Goal: Task Accomplishment & Management: Manage account settings

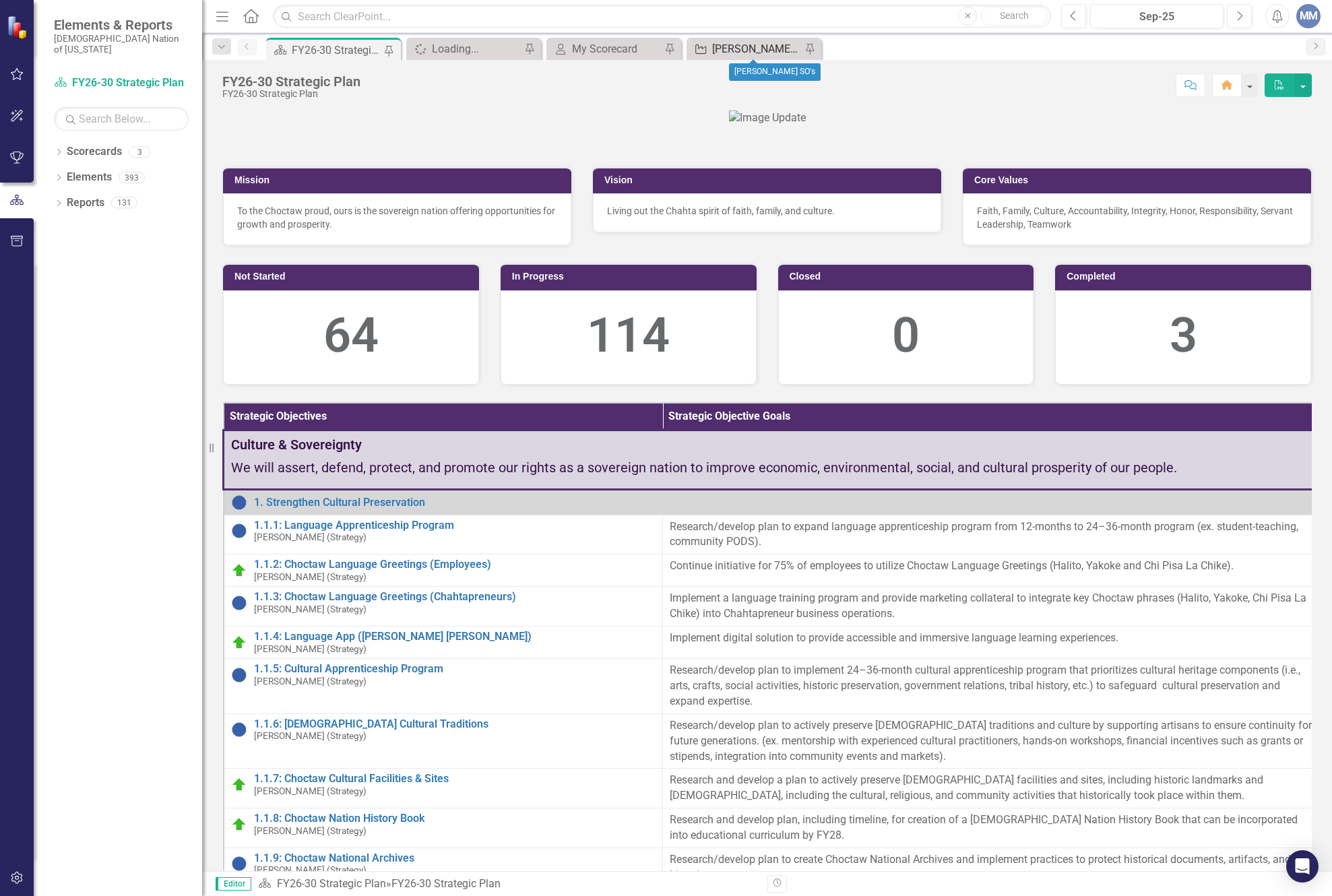
click at [717, 51] on div "[PERSON_NAME] SO's" at bounding box center [756, 49] width 89 height 17
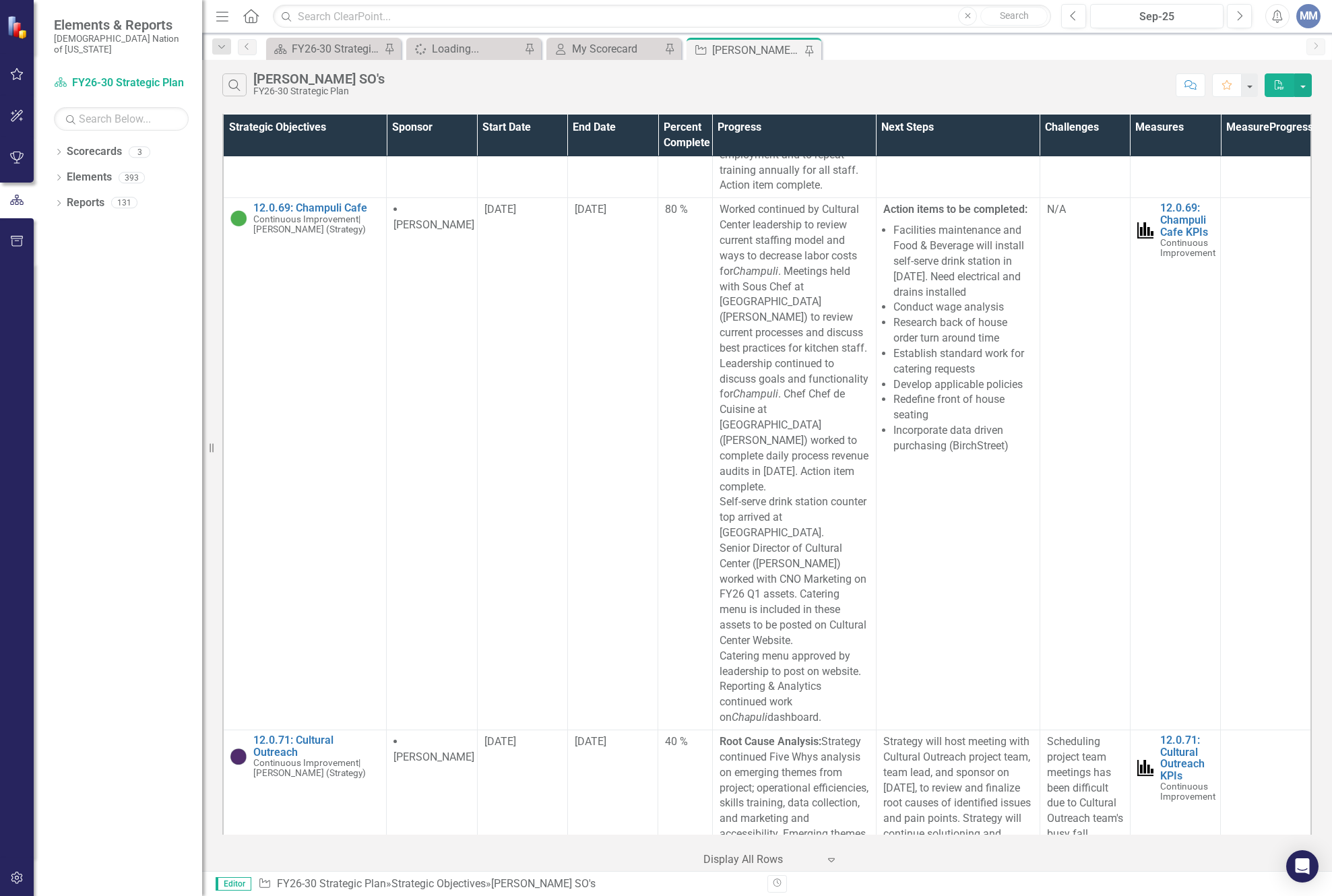
scroll to position [5455, 0]
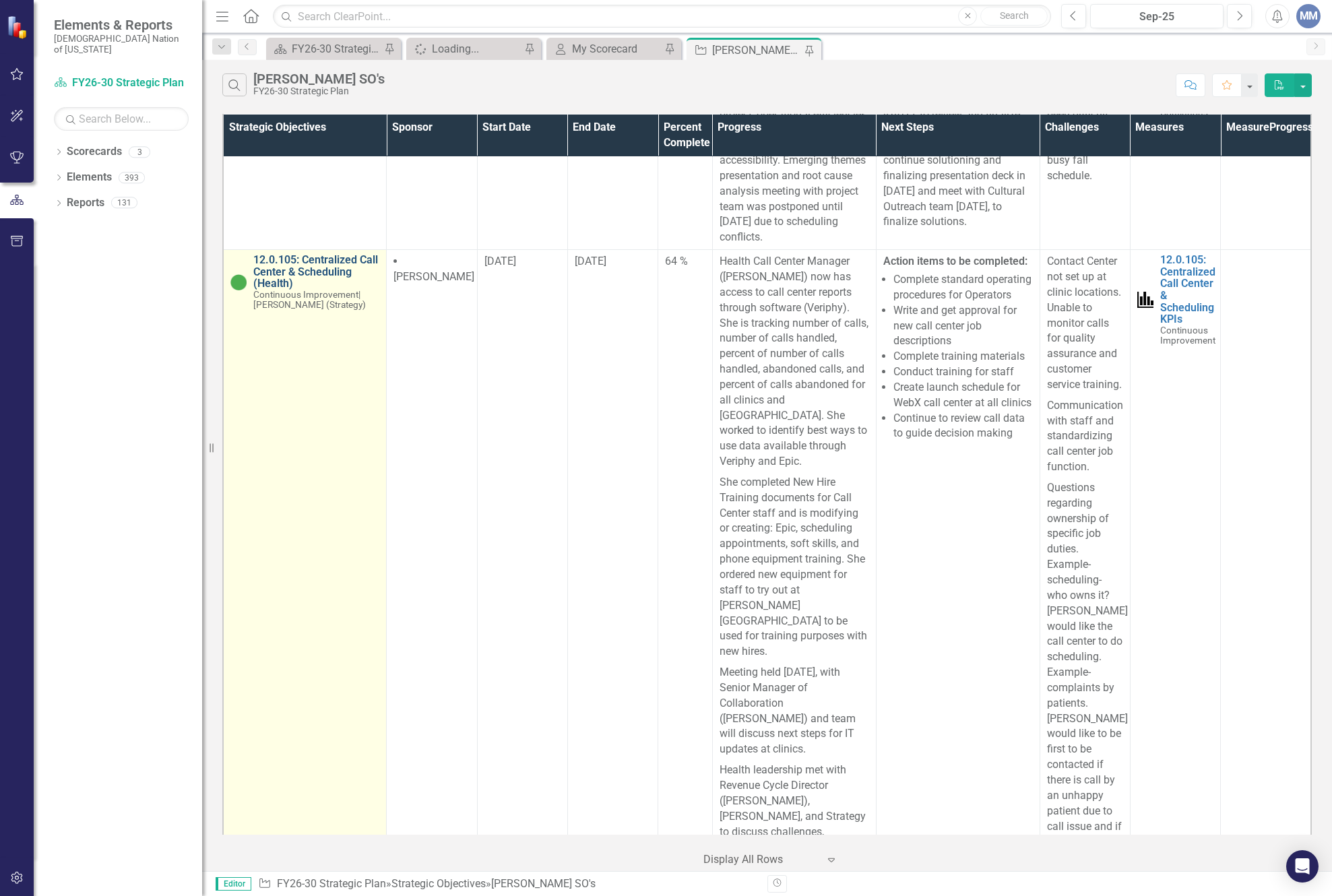
click at [353, 290] on link "12.0.105: Centralized Call Center & Scheduling (Health)" at bounding box center [316, 272] width 126 height 36
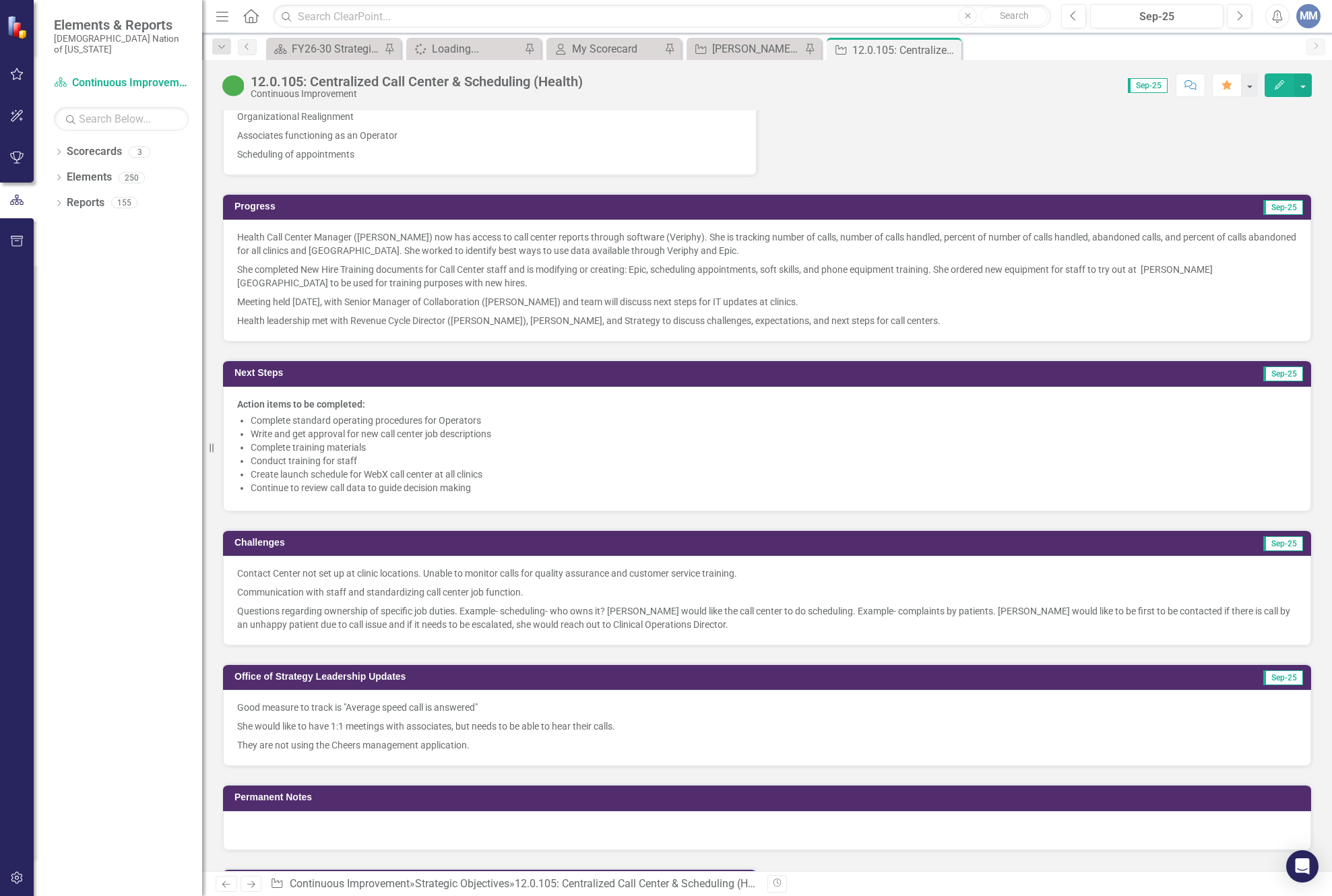
scroll to position [1279, 0]
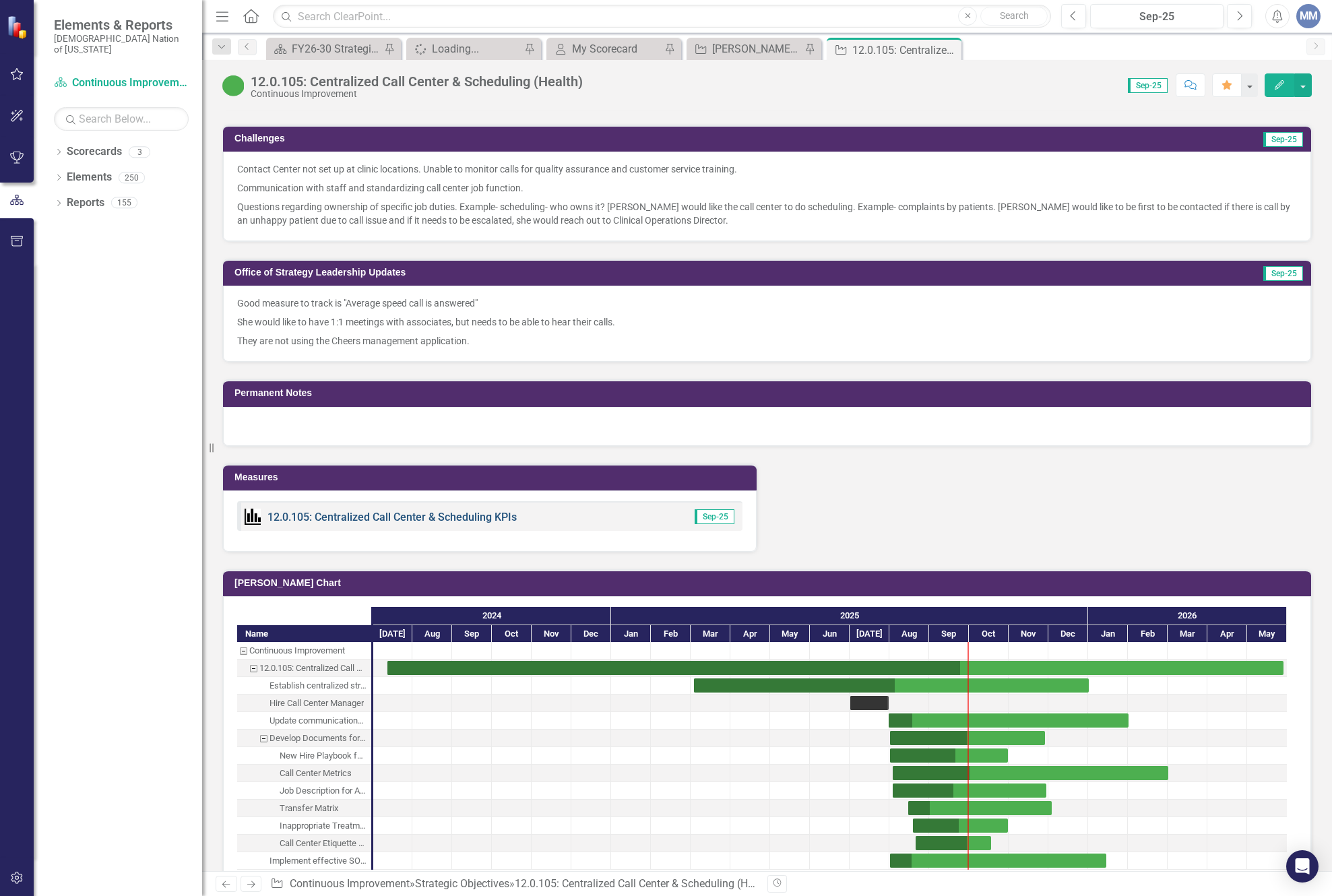
click at [366, 515] on link "12.0.105: Centralized Call Center & Scheduling KPIs" at bounding box center [392, 517] width 249 height 13
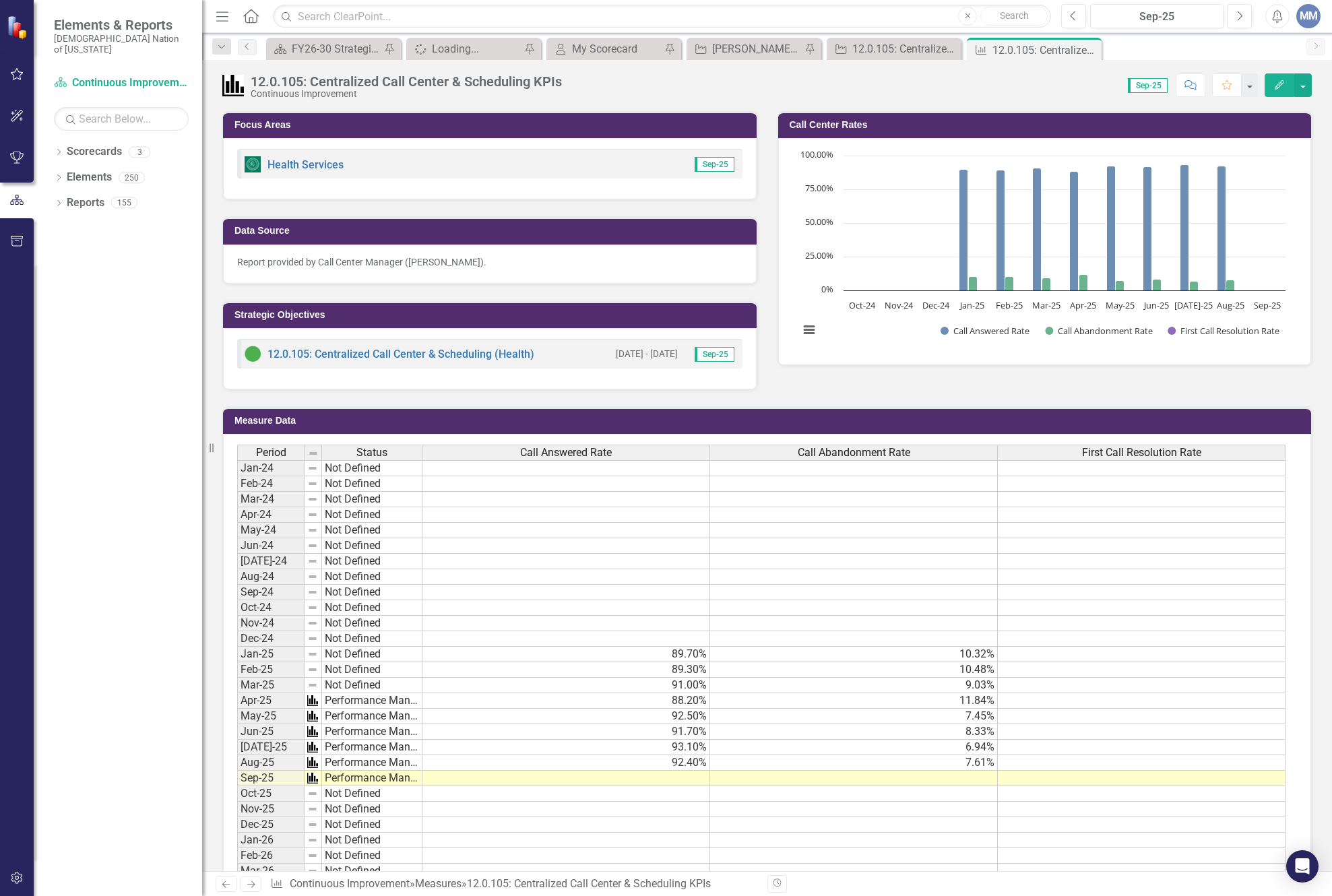
scroll to position [404, 0]
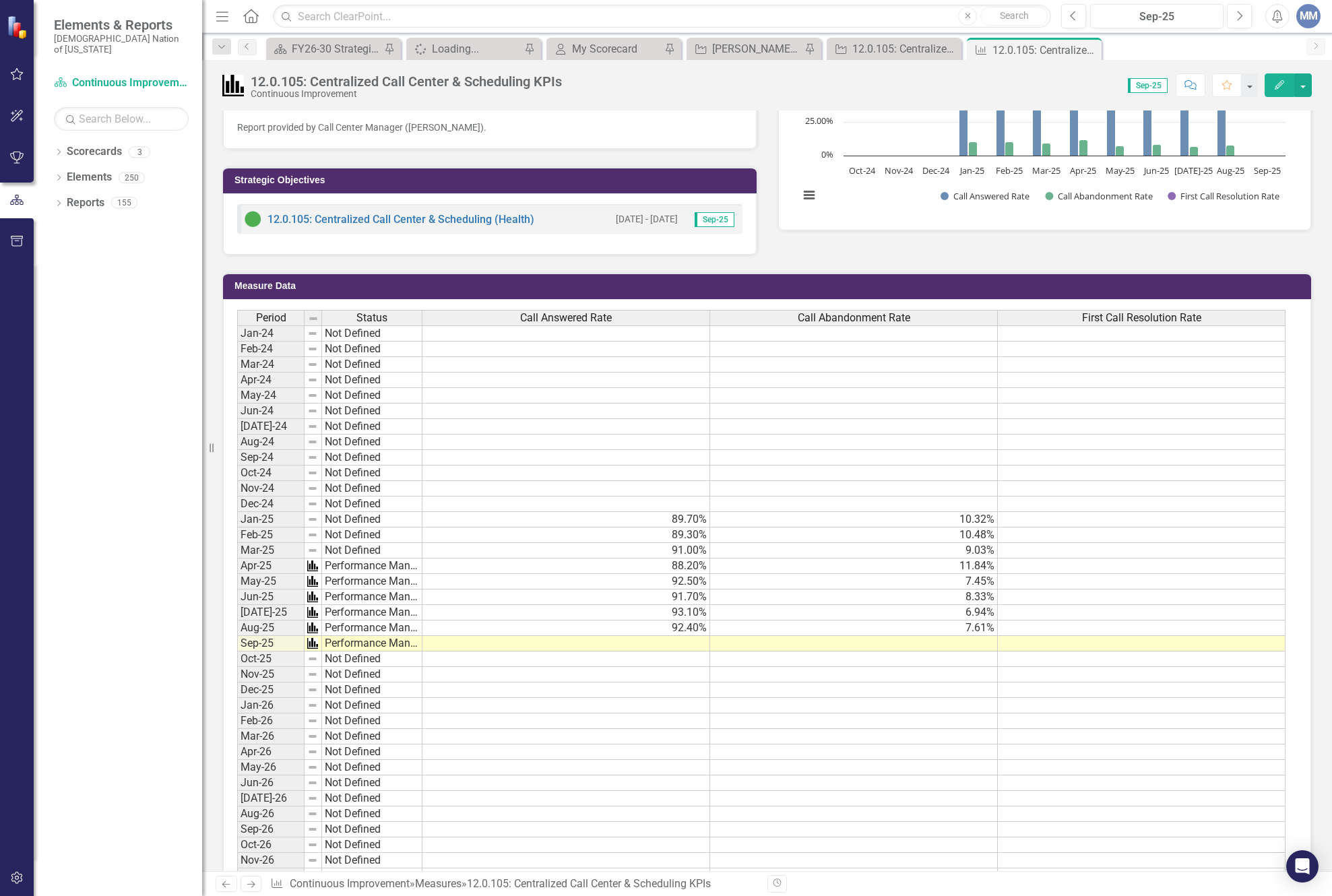
click at [603, 646] on td at bounding box center [566, 643] width 288 height 16
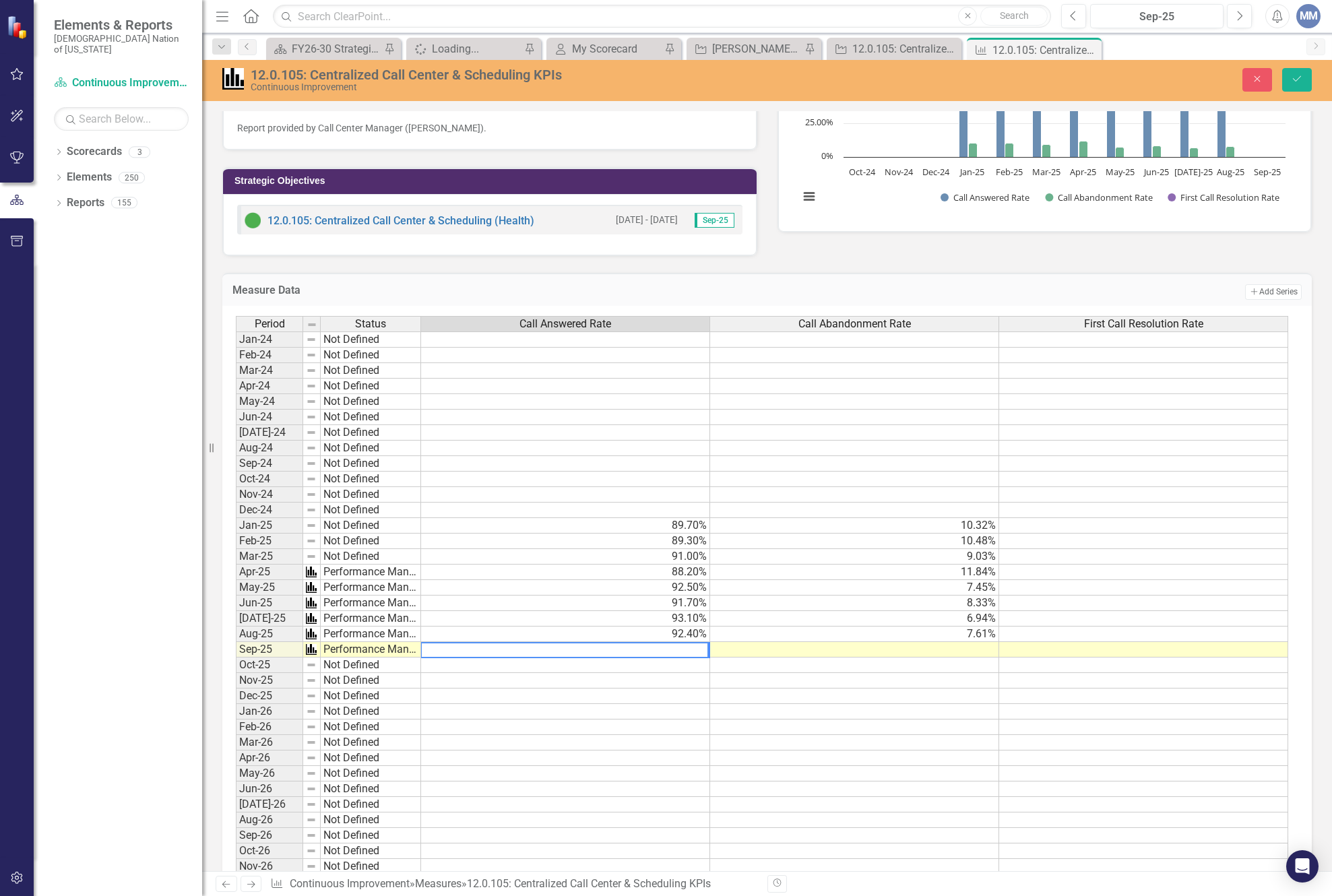
click at [603, 646] on textarea at bounding box center [565, 650] width 289 height 16
click at [600, 648] on textarea at bounding box center [565, 650] width 289 height 16
click at [600, 649] on textarea at bounding box center [565, 650] width 289 height 16
click at [610, 652] on textarea at bounding box center [565, 650] width 289 height 16
click at [822, 649] on td at bounding box center [854, 649] width 289 height 16
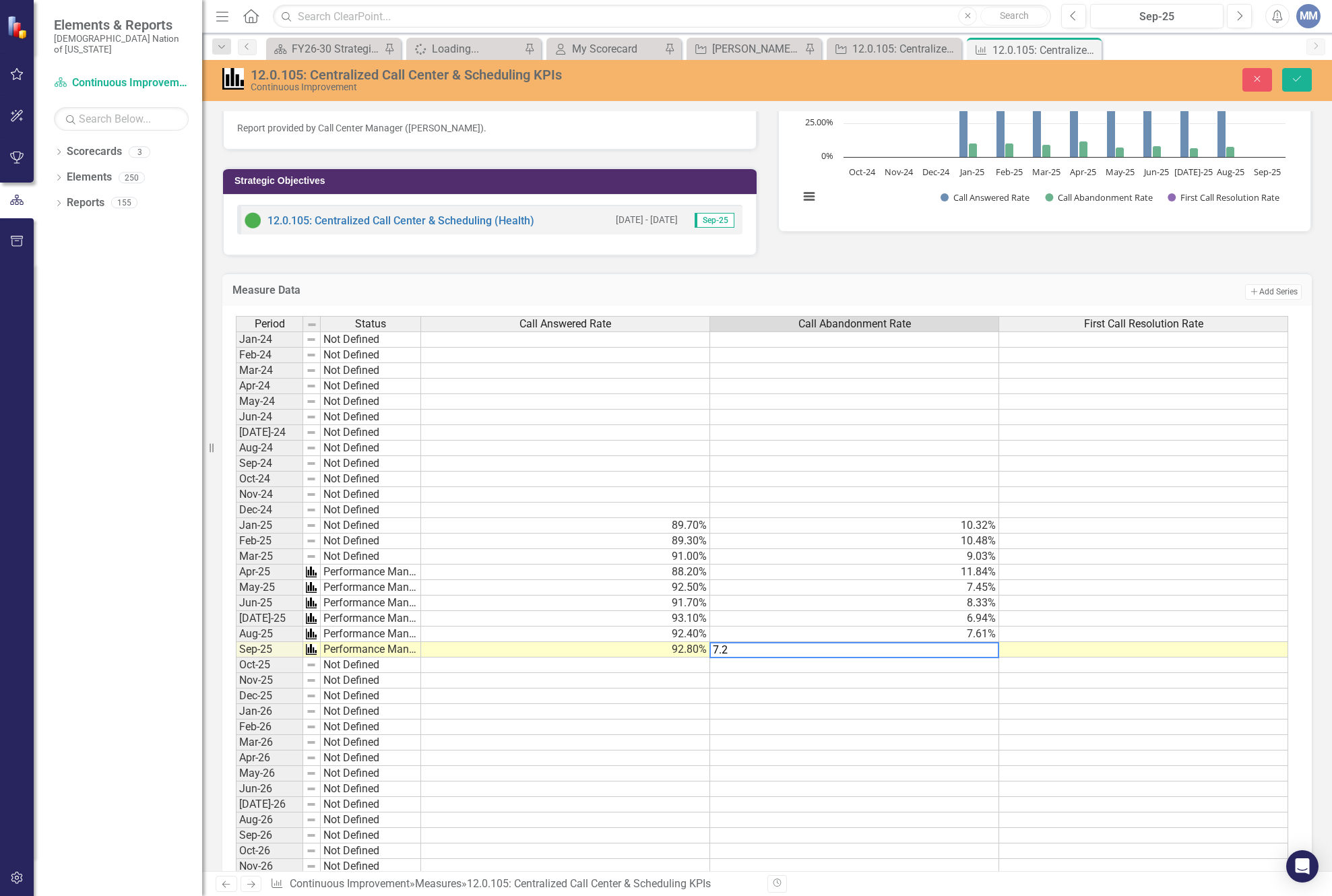
type textarea "7.2"
click at [236, 751] on div "Period Status Call Answered Rate Call Abandonment Rate First Call Resolution Ra…" at bounding box center [236, 696] width 0 height 760
click at [1304, 77] on button "Save" at bounding box center [1297, 79] width 30 height 24
